Goal: Task Accomplishment & Management: Manage account settings

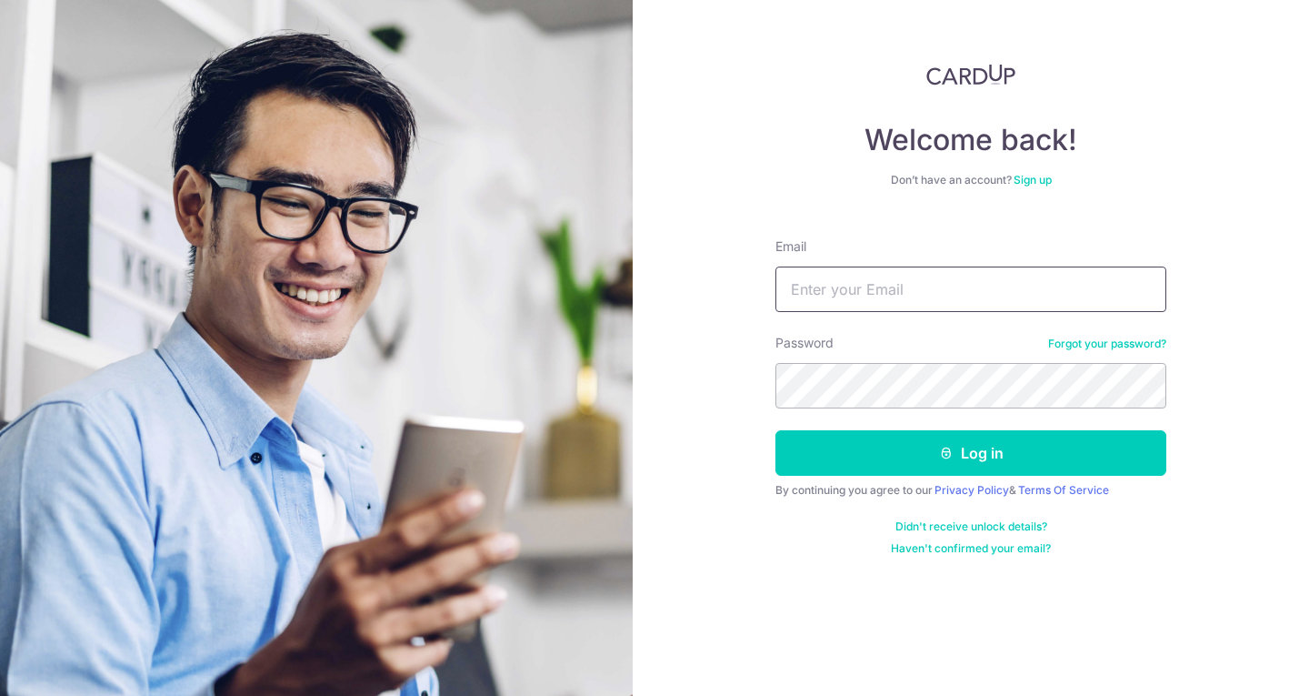
click at [893, 300] on input "Email" at bounding box center [971, 288] width 391 height 45
type input "[EMAIL_ADDRESS][DOMAIN_NAME]"
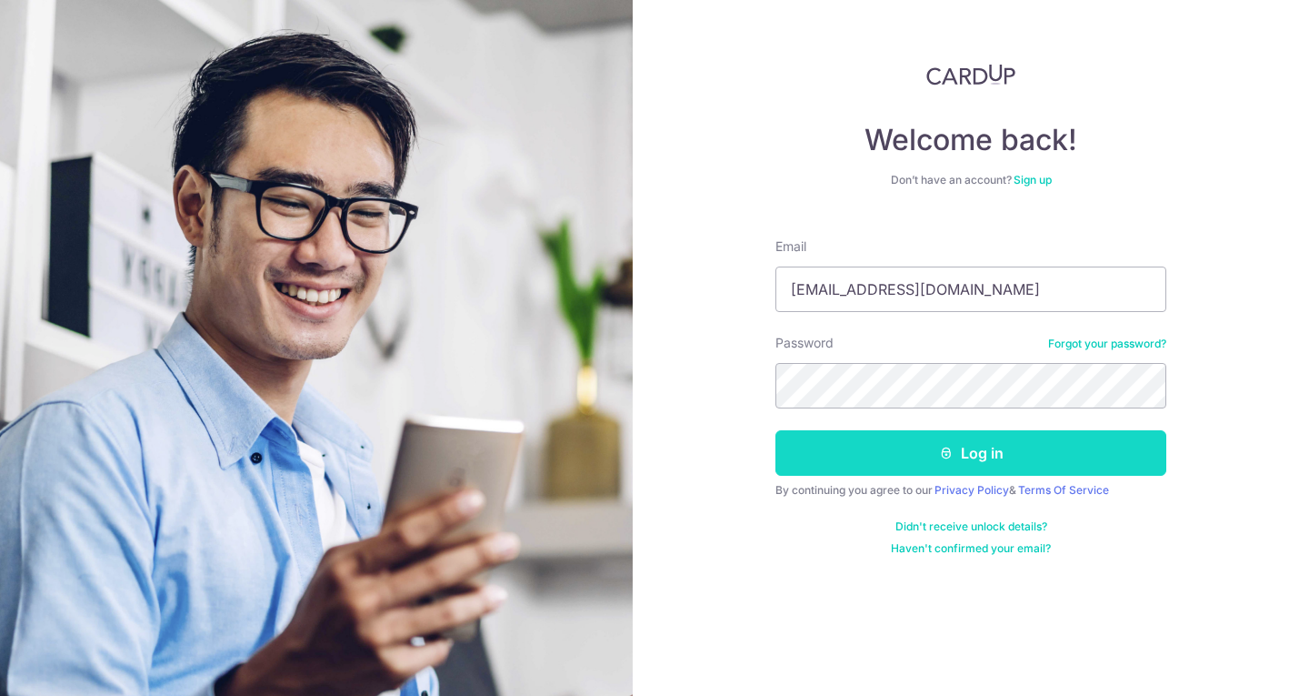
click at [977, 446] on button "Log in" at bounding box center [971, 452] width 391 height 45
